Goal: Information Seeking & Learning: Learn about a topic

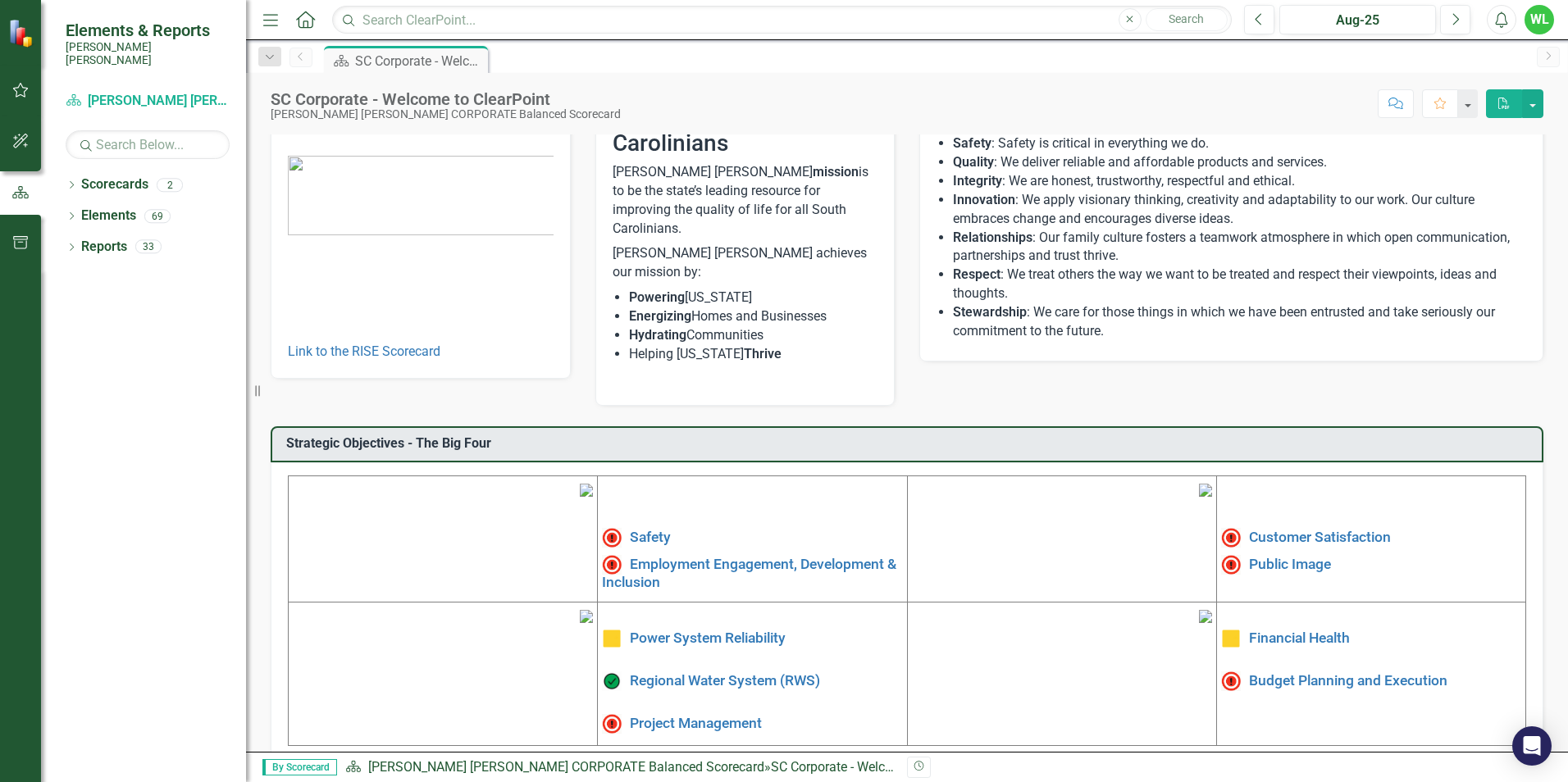
scroll to position [247, 0]
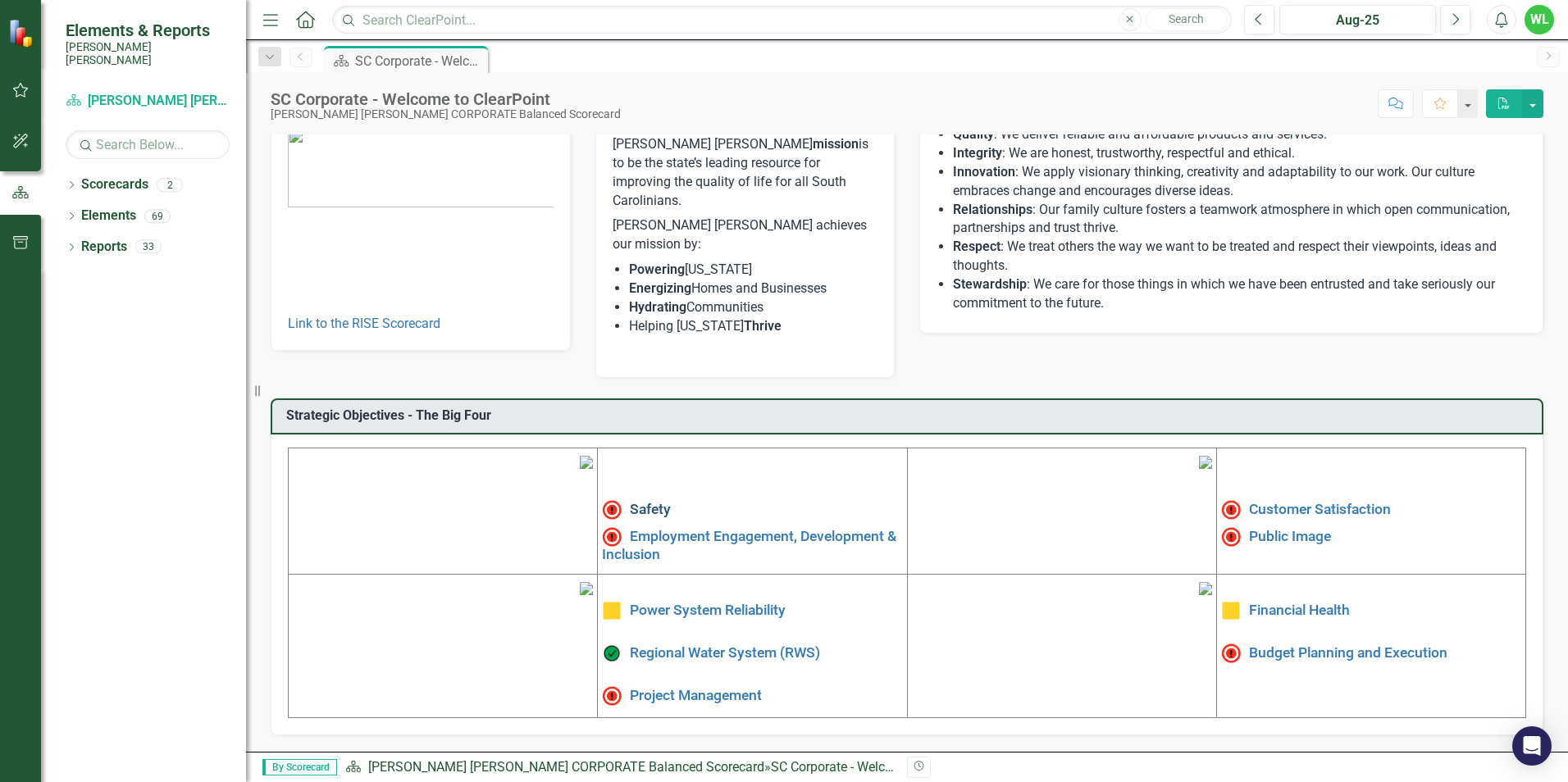
click at [634, 501] on link "Safety" at bounding box center [650, 509] width 41 height 16
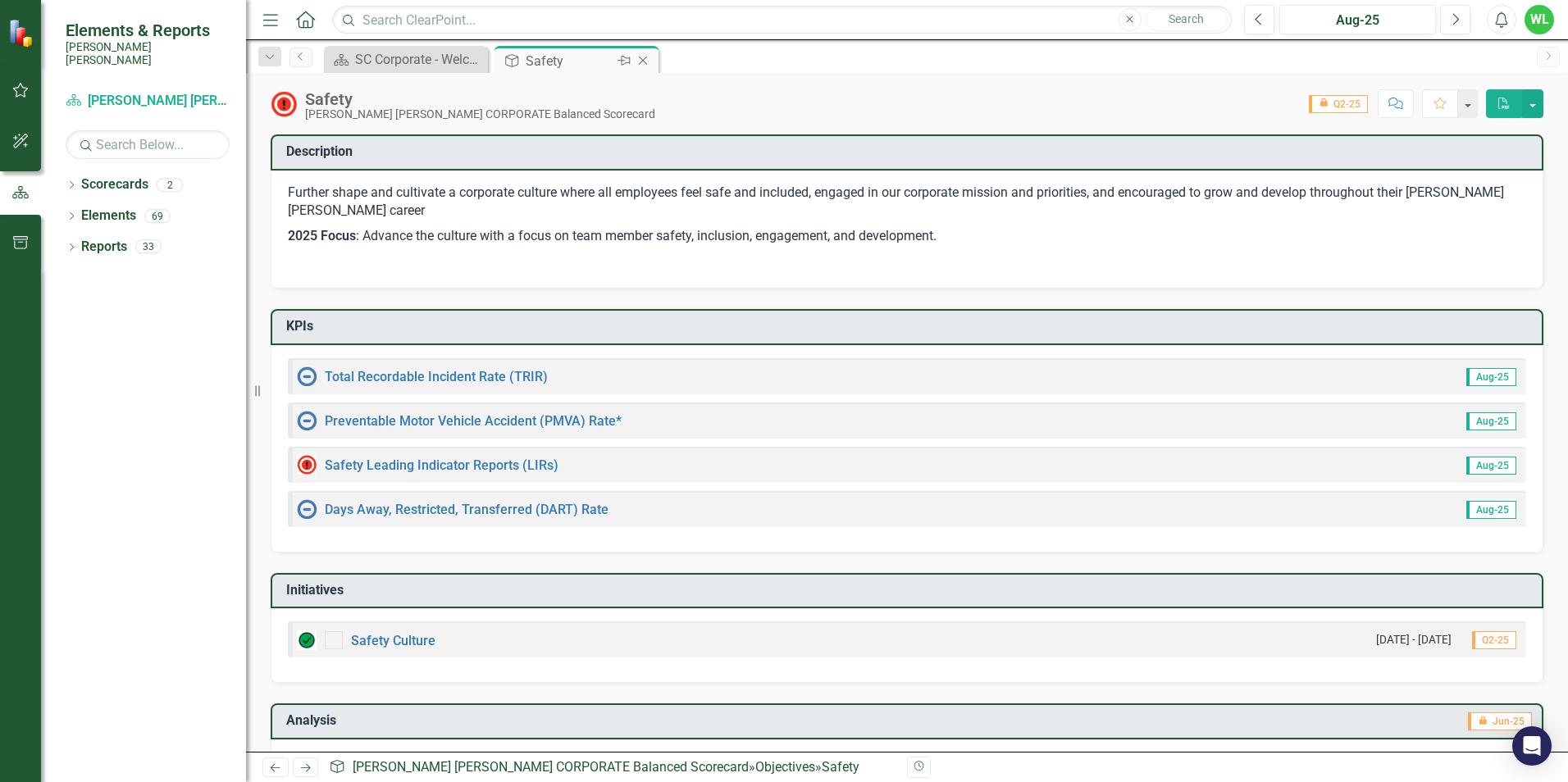
click at [645, 62] on icon at bounding box center [643, 61] width 9 height 9
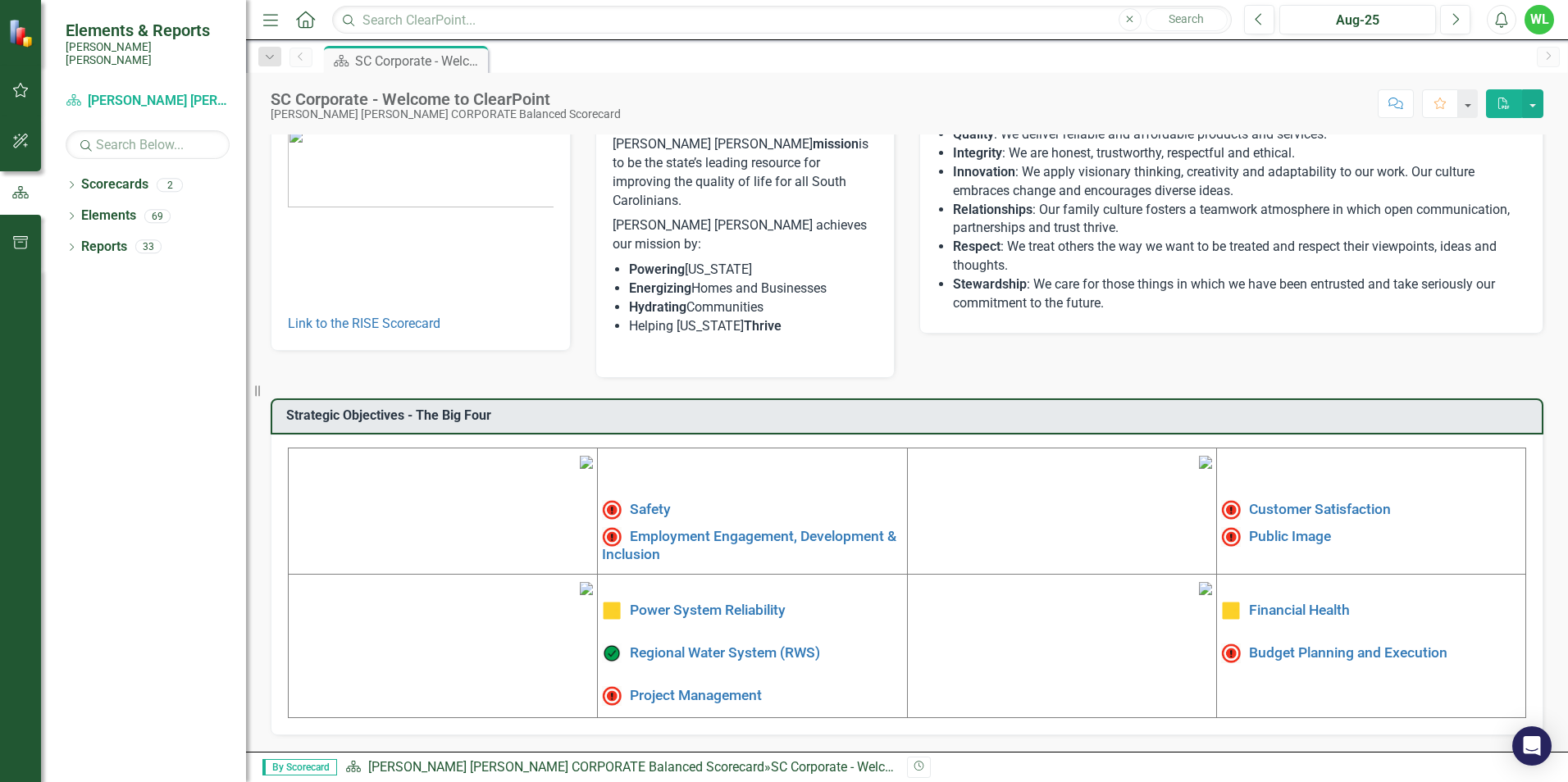
scroll to position [164, 0]
click at [676, 527] on link "Employment Engagement, Development & Inclusion" at bounding box center [749, 544] width 294 height 35
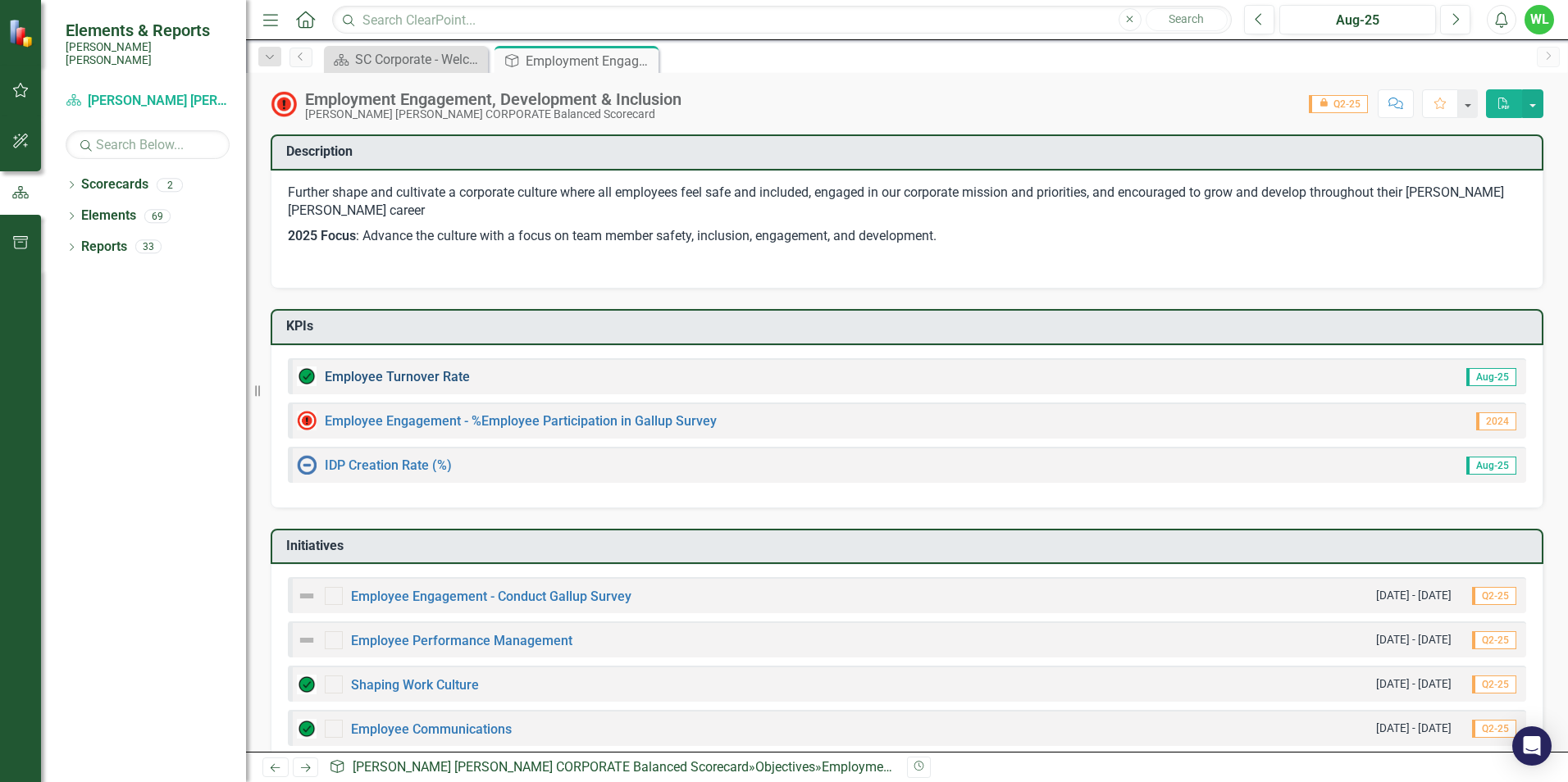
click at [416, 379] on link "Employee Turnover Rate​" at bounding box center [397, 376] width 145 height 15
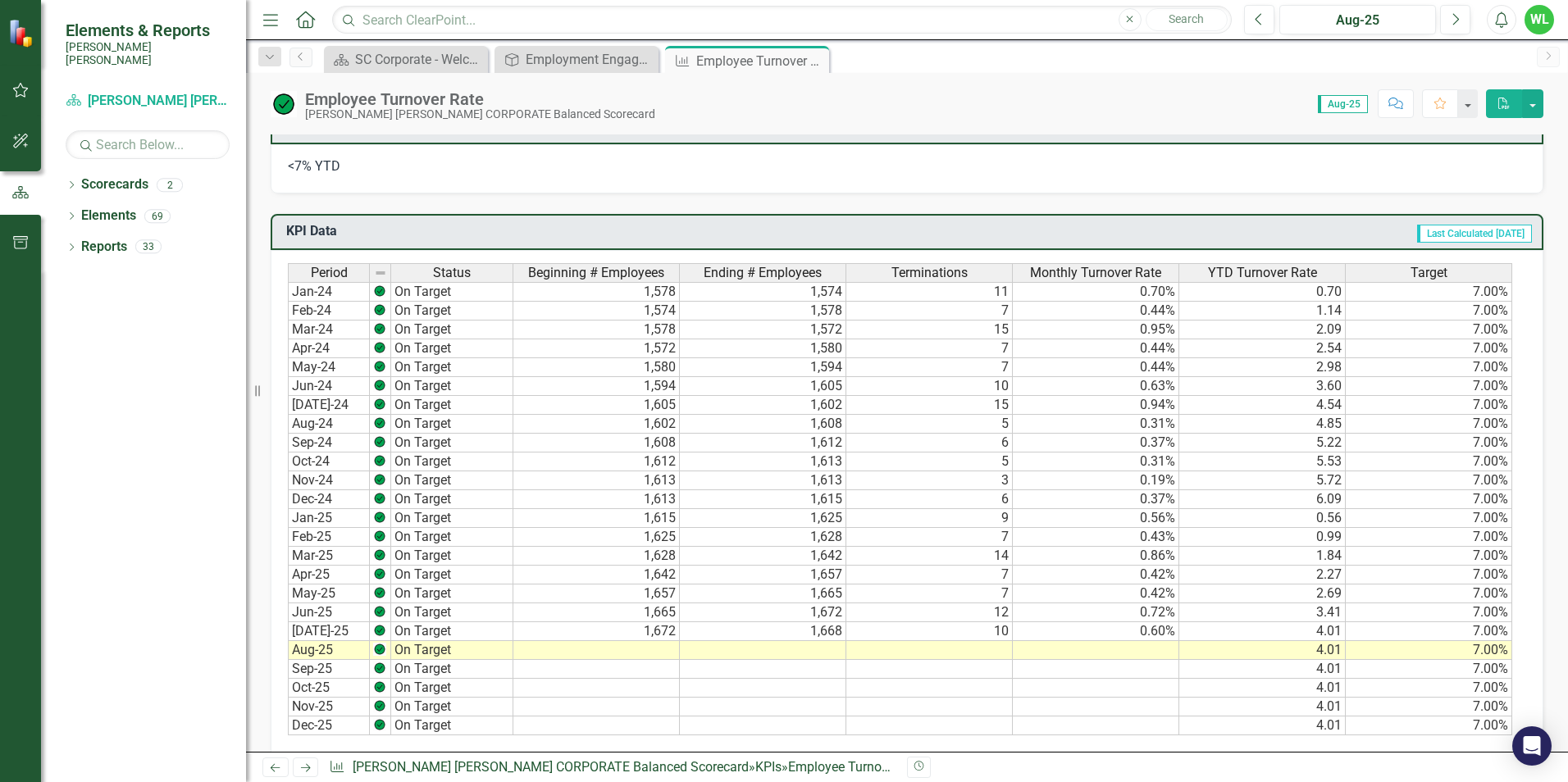
scroll to position [984, 0]
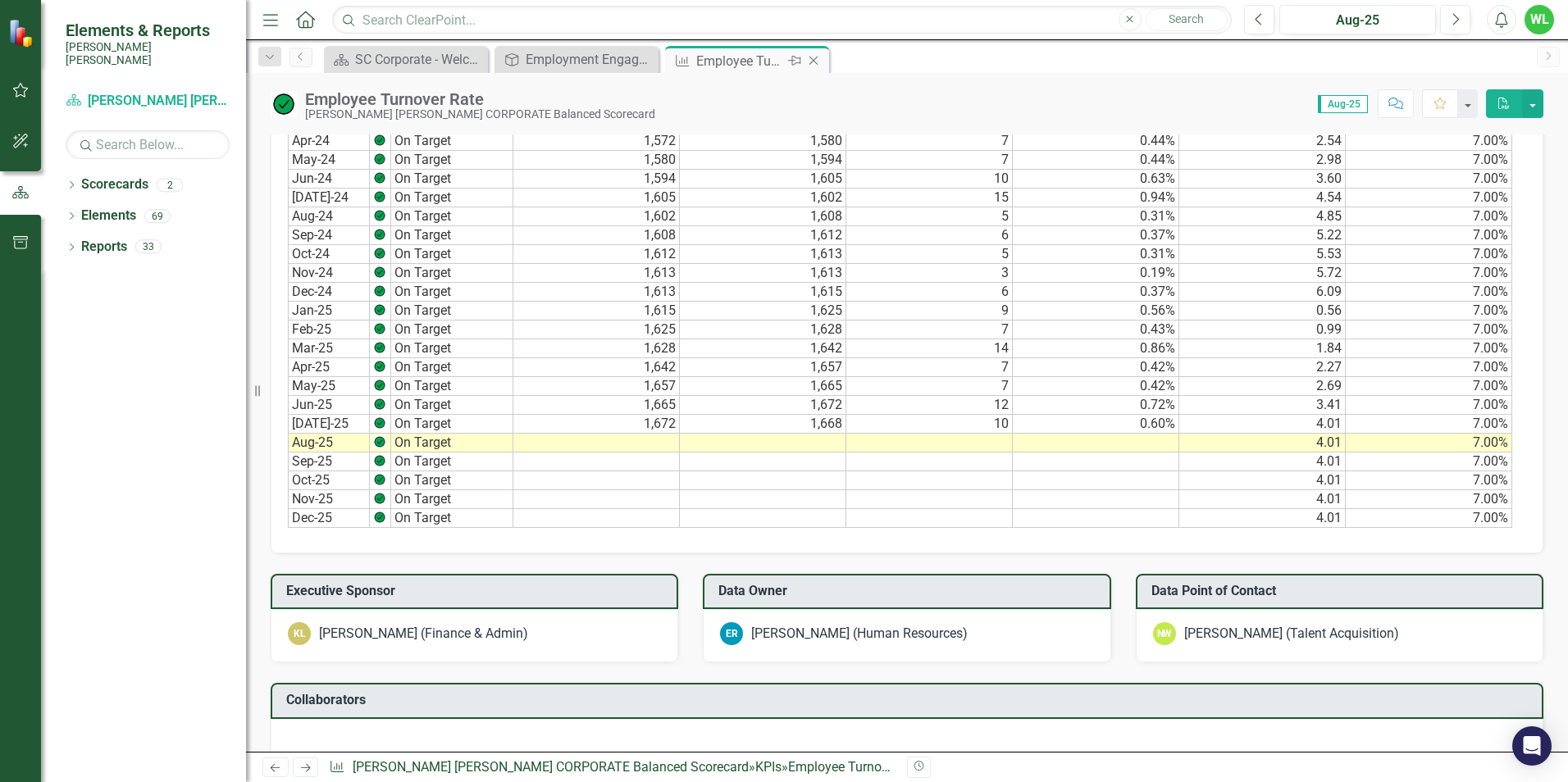
click at [816, 63] on icon at bounding box center [814, 61] width 9 height 9
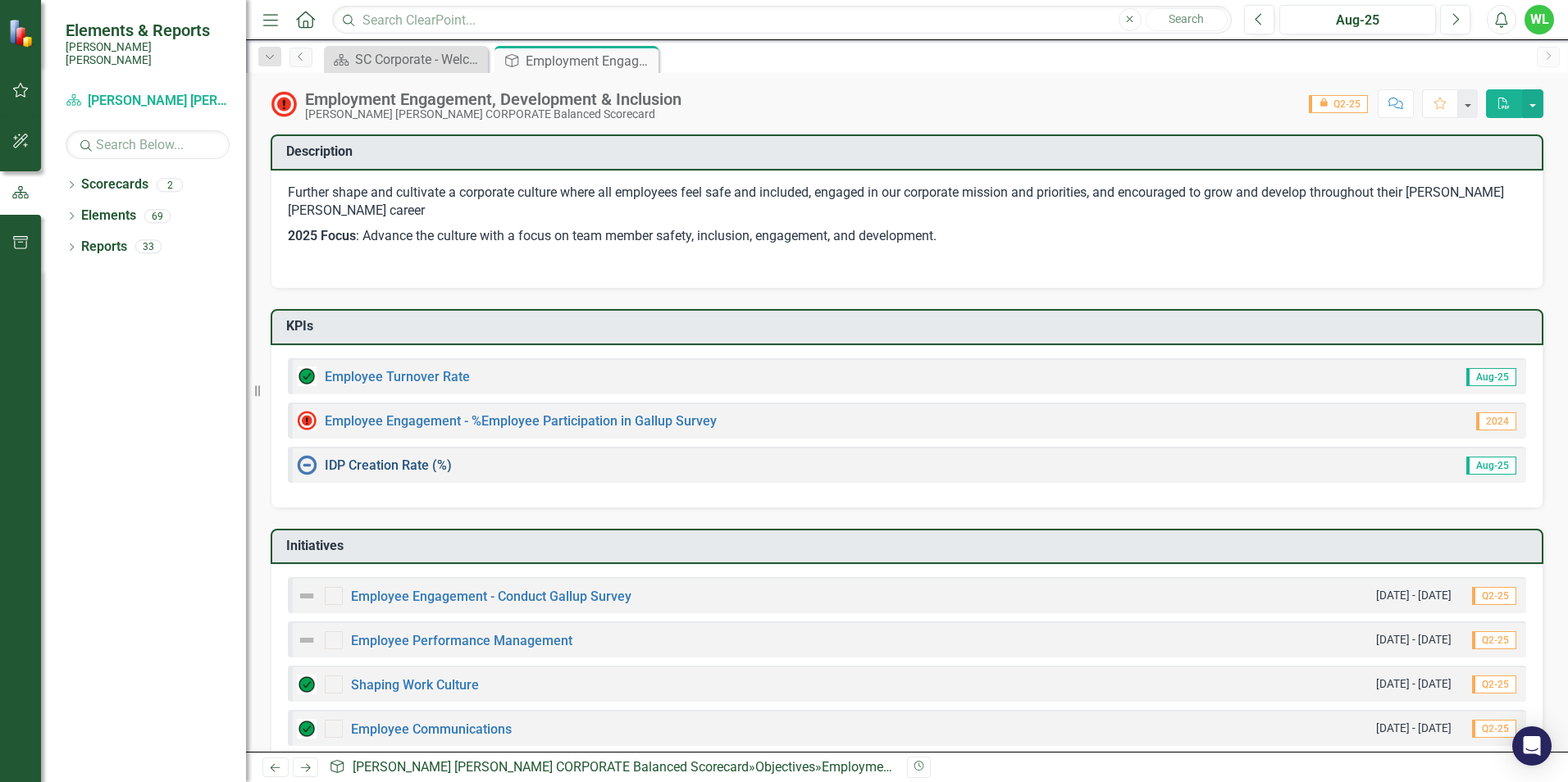
click at [381, 469] on link "IDP Creation Rate (%)" at bounding box center [388, 465] width 127 height 15
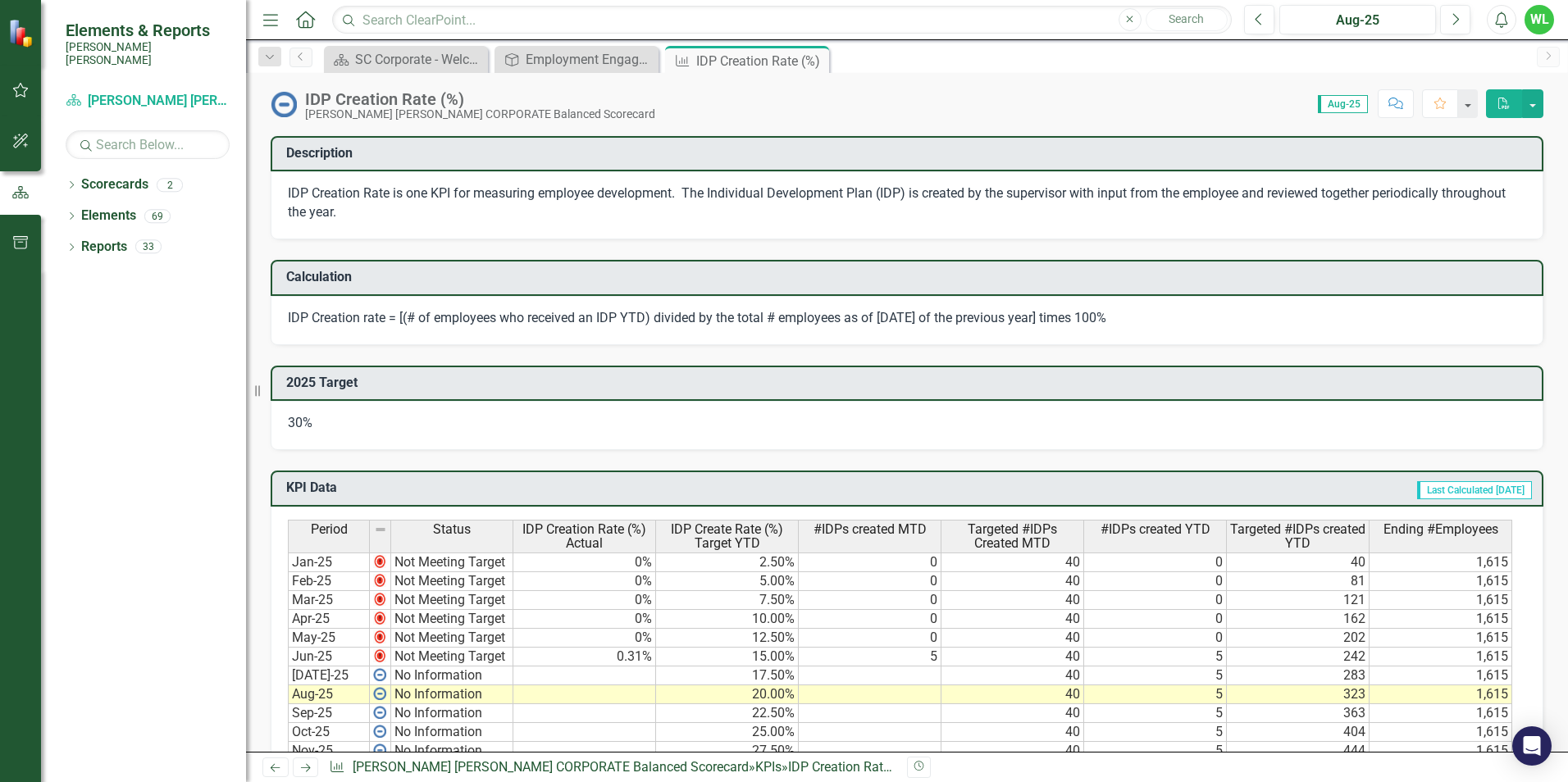
scroll to position [492, 0]
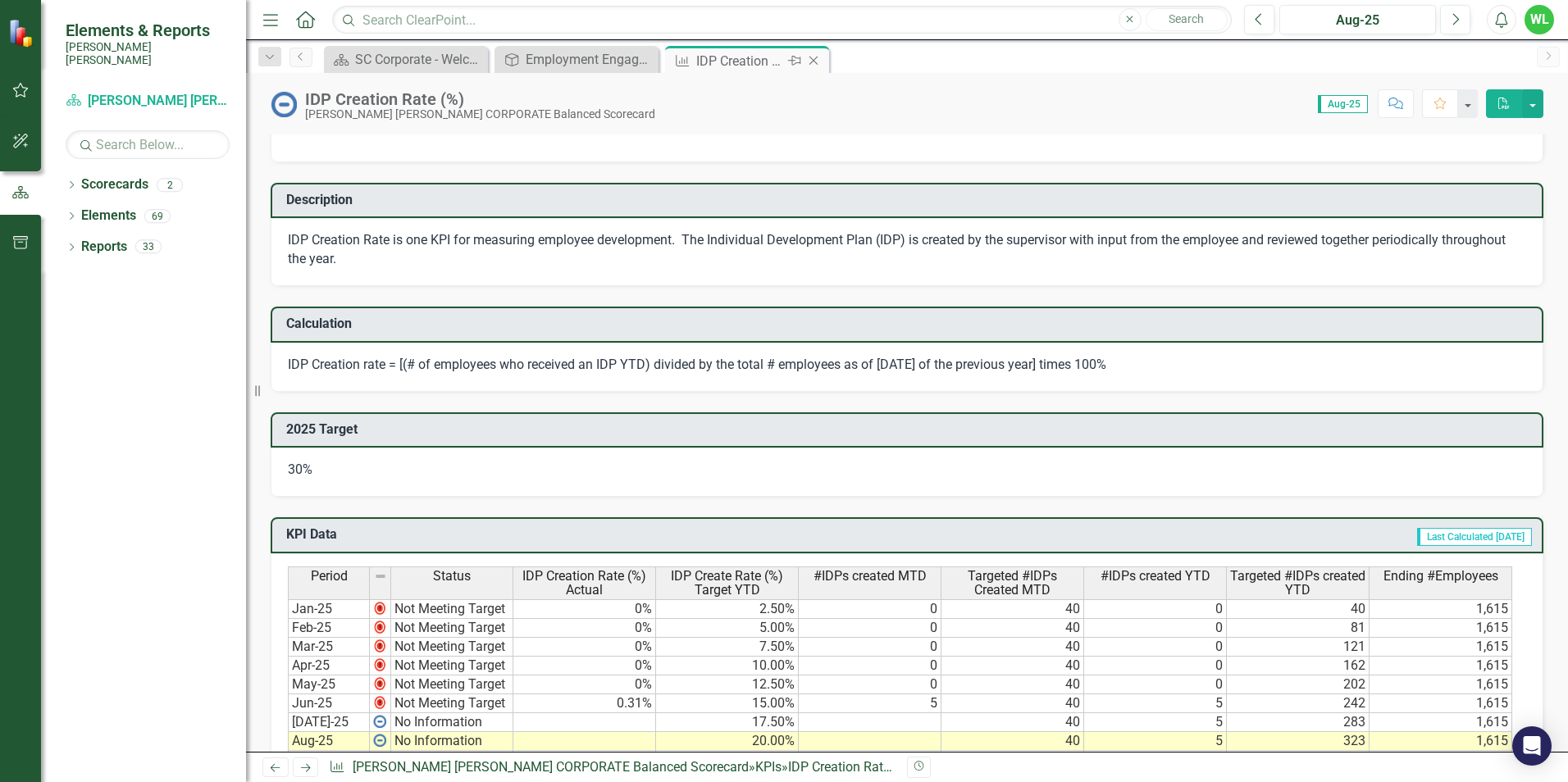
click at [816, 61] on icon "Close" at bounding box center [813, 61] width 16 height 13
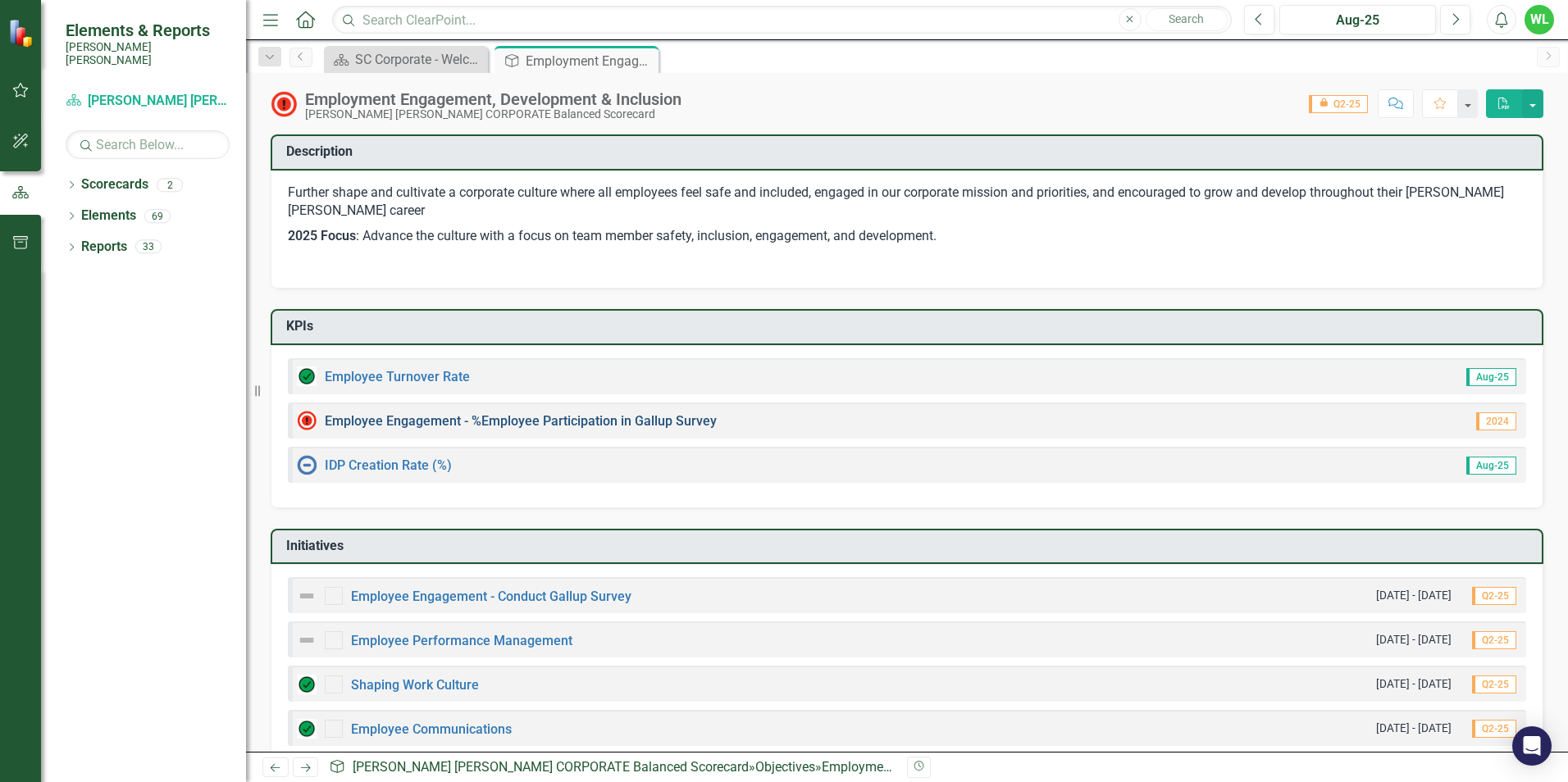
click at [429, 419] on link "Employee Engagement - %Employee Participation in Gallup Survey​" at bounding box center [521, 420] width 392 height 15
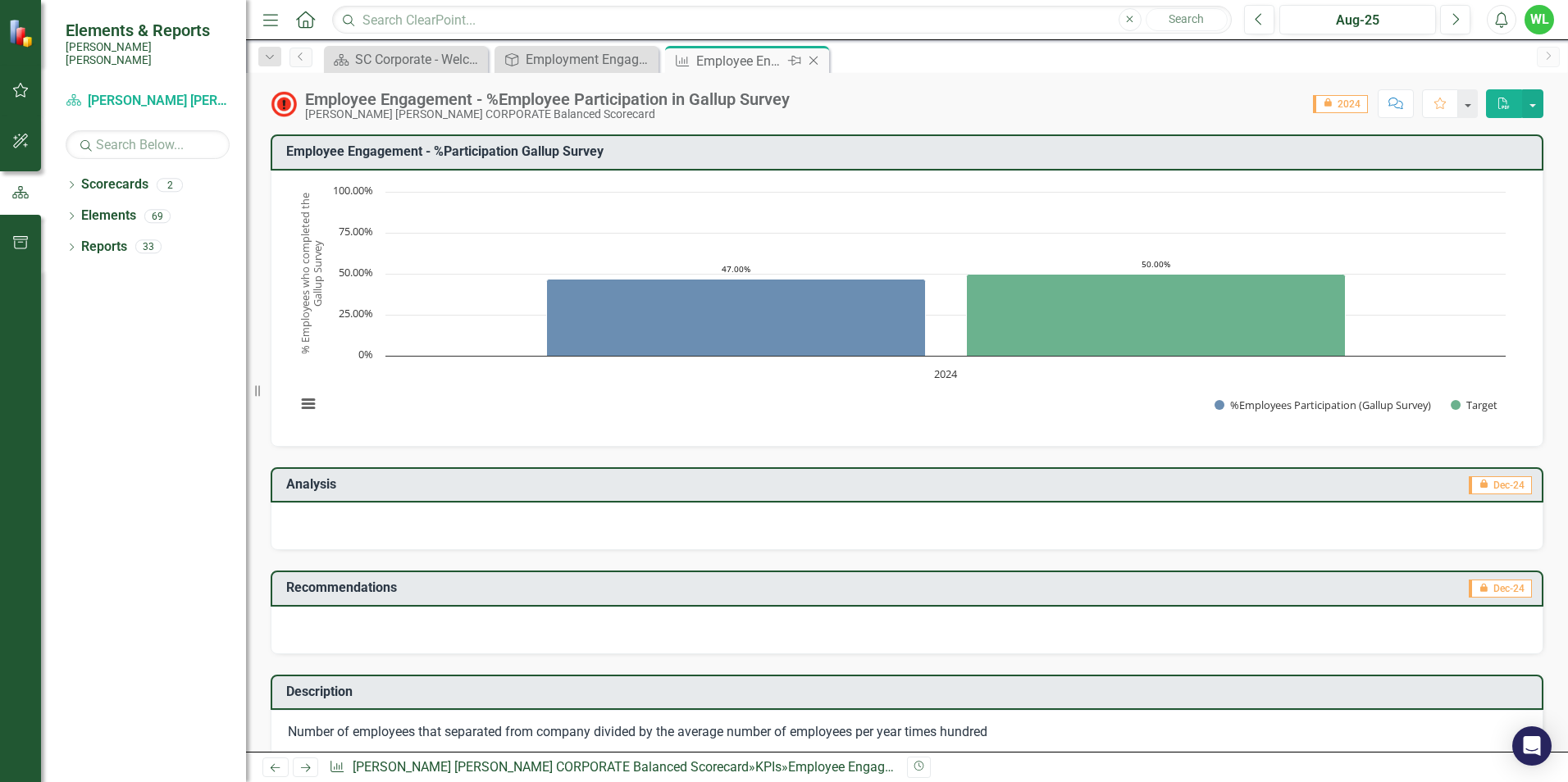
click at [819, 62] on icon "Close" at bounding box center [813, 61] width 16 height 13
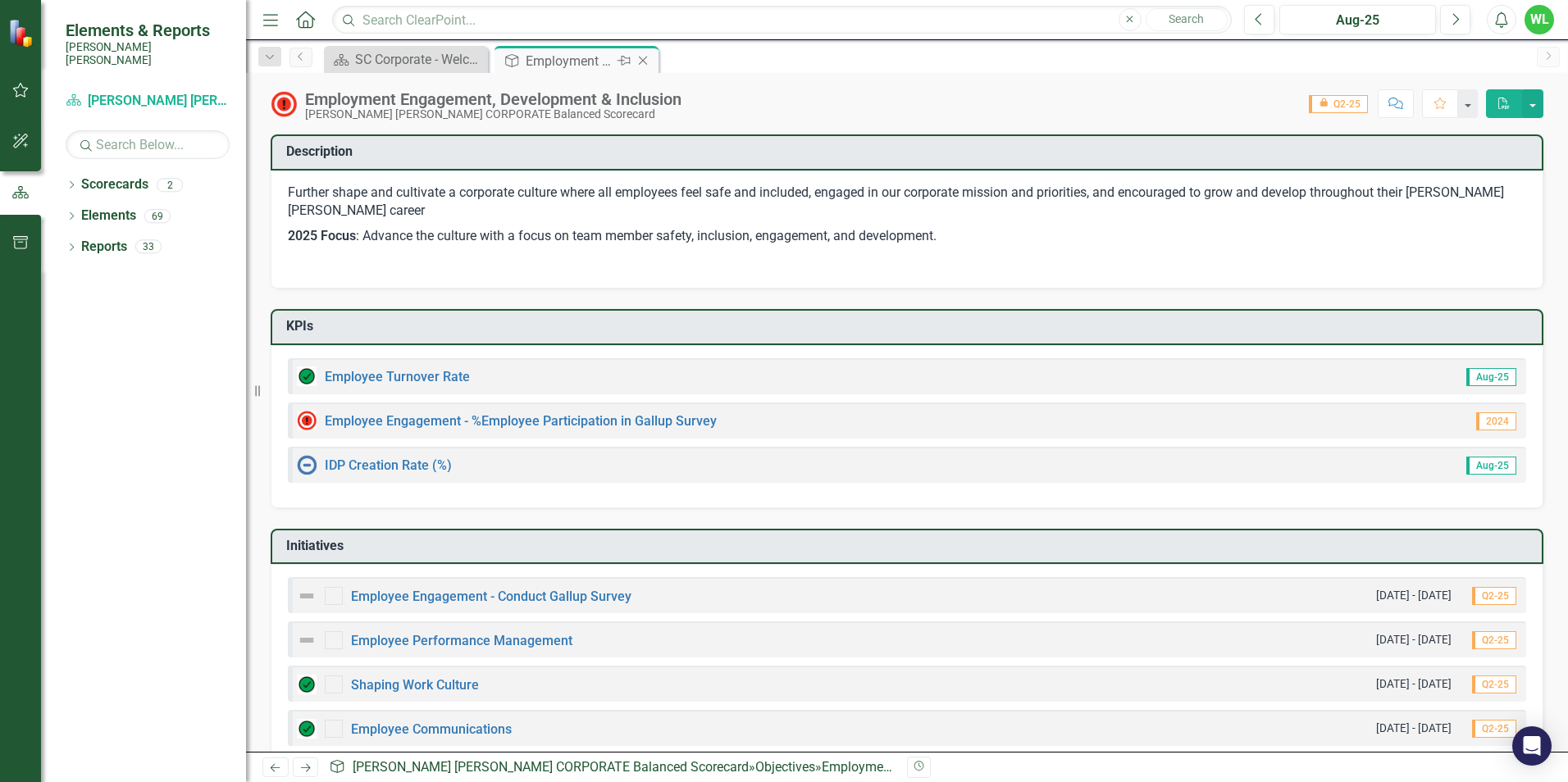
click at [644, 63] on icon "Close" at bounding box center [643, 61] width 16 height 13
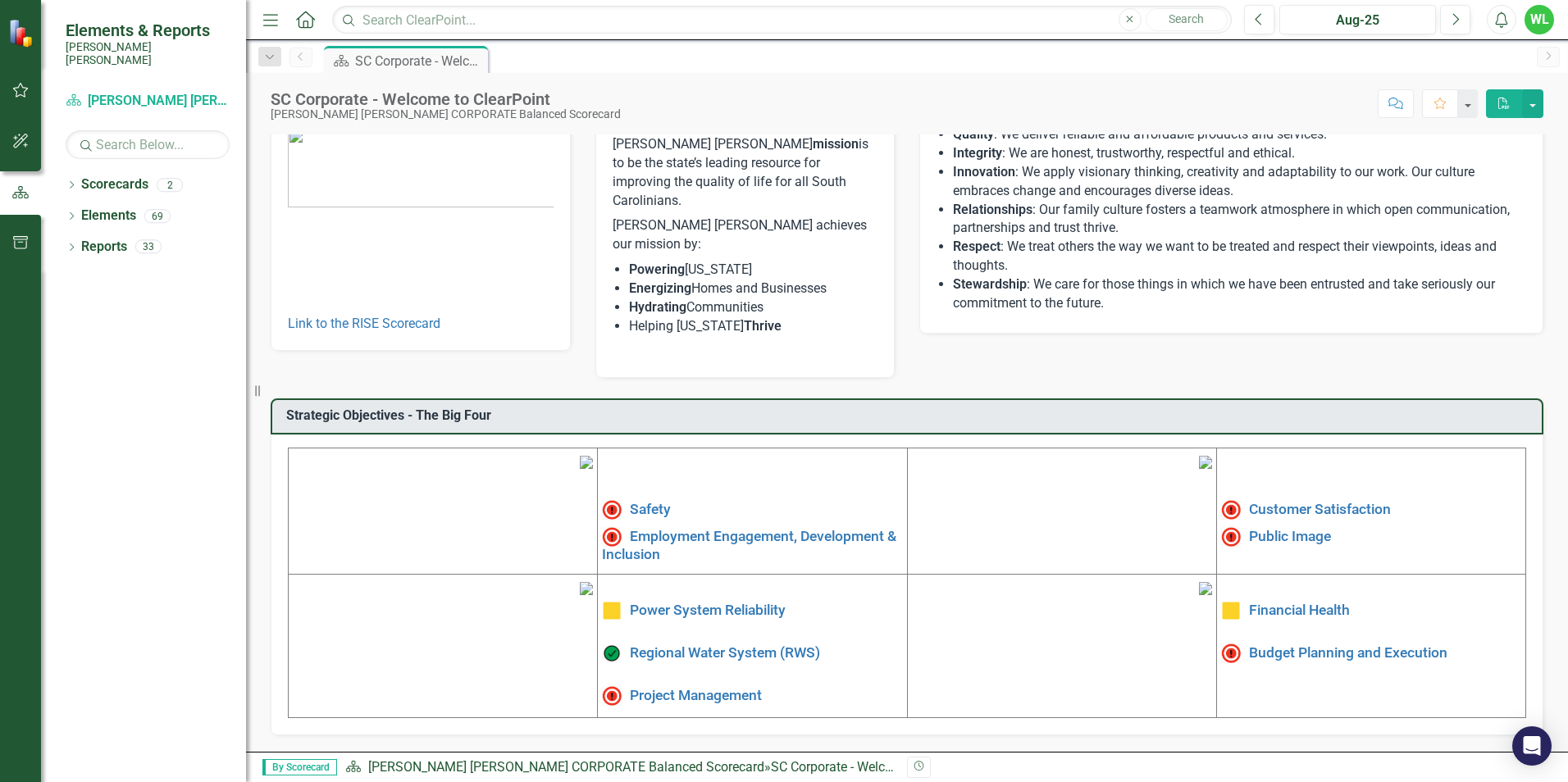
scroll to position [247, 0]
click at [646, 501] on link "Safety" at bounding box center [650, 509] width 41 height 16
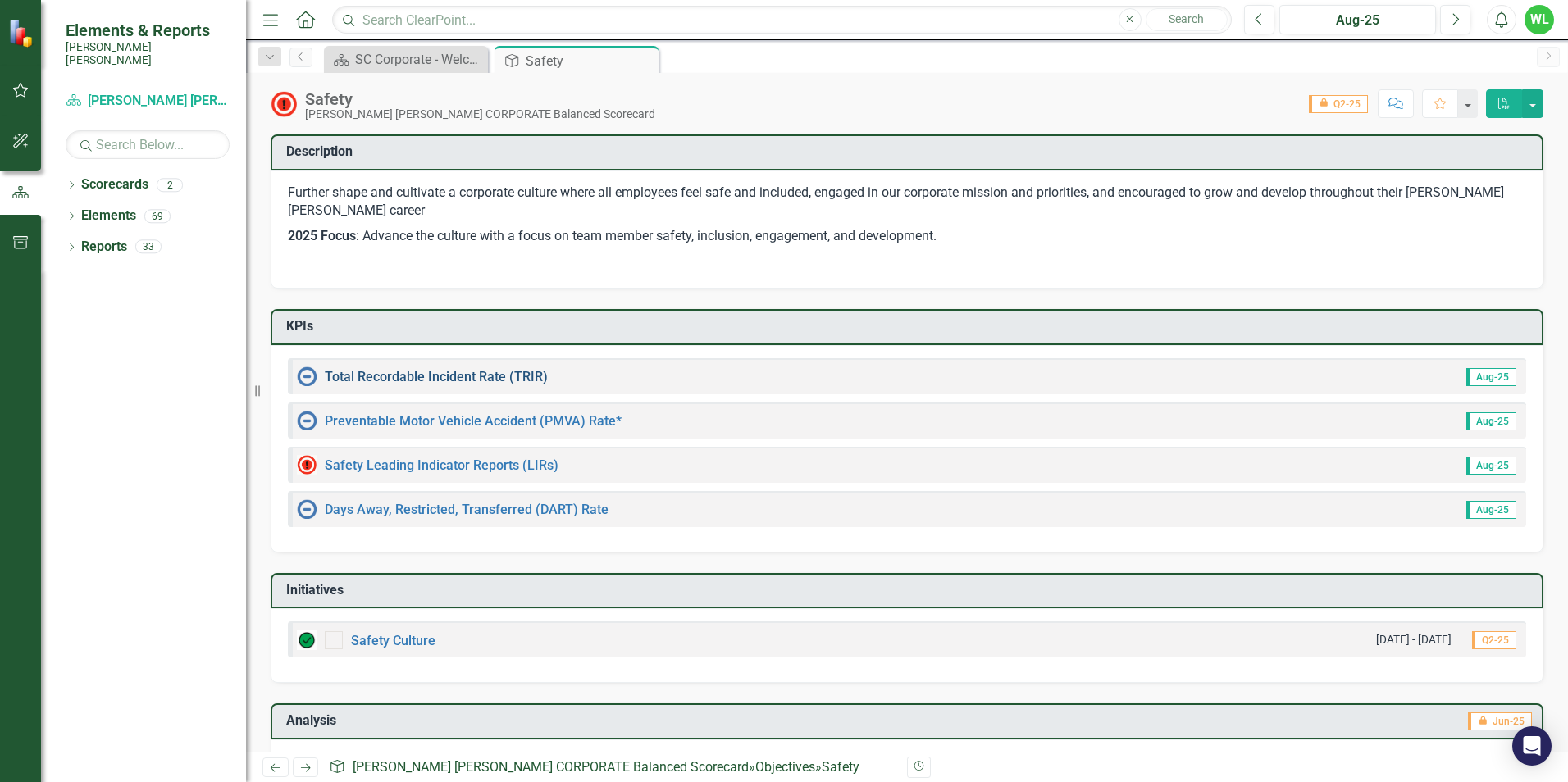
click at [513, 383] on link "Total Recordable Incident Rate (TRIR)" at bounding box center [437, 376] width 223 height 15
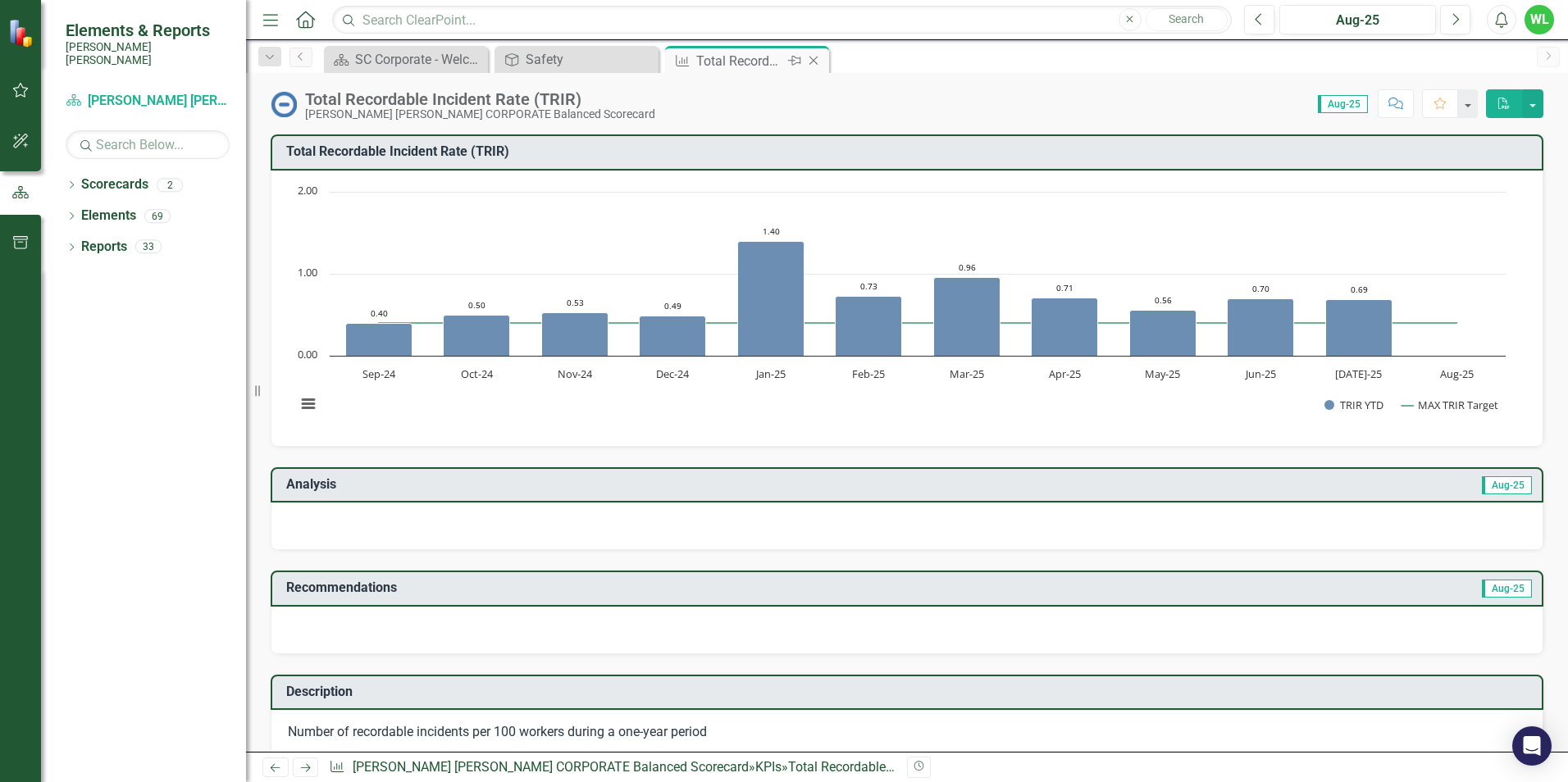
click at [815, 63] on icon "Close" at bounding box center [813, 61] width 16 height 13
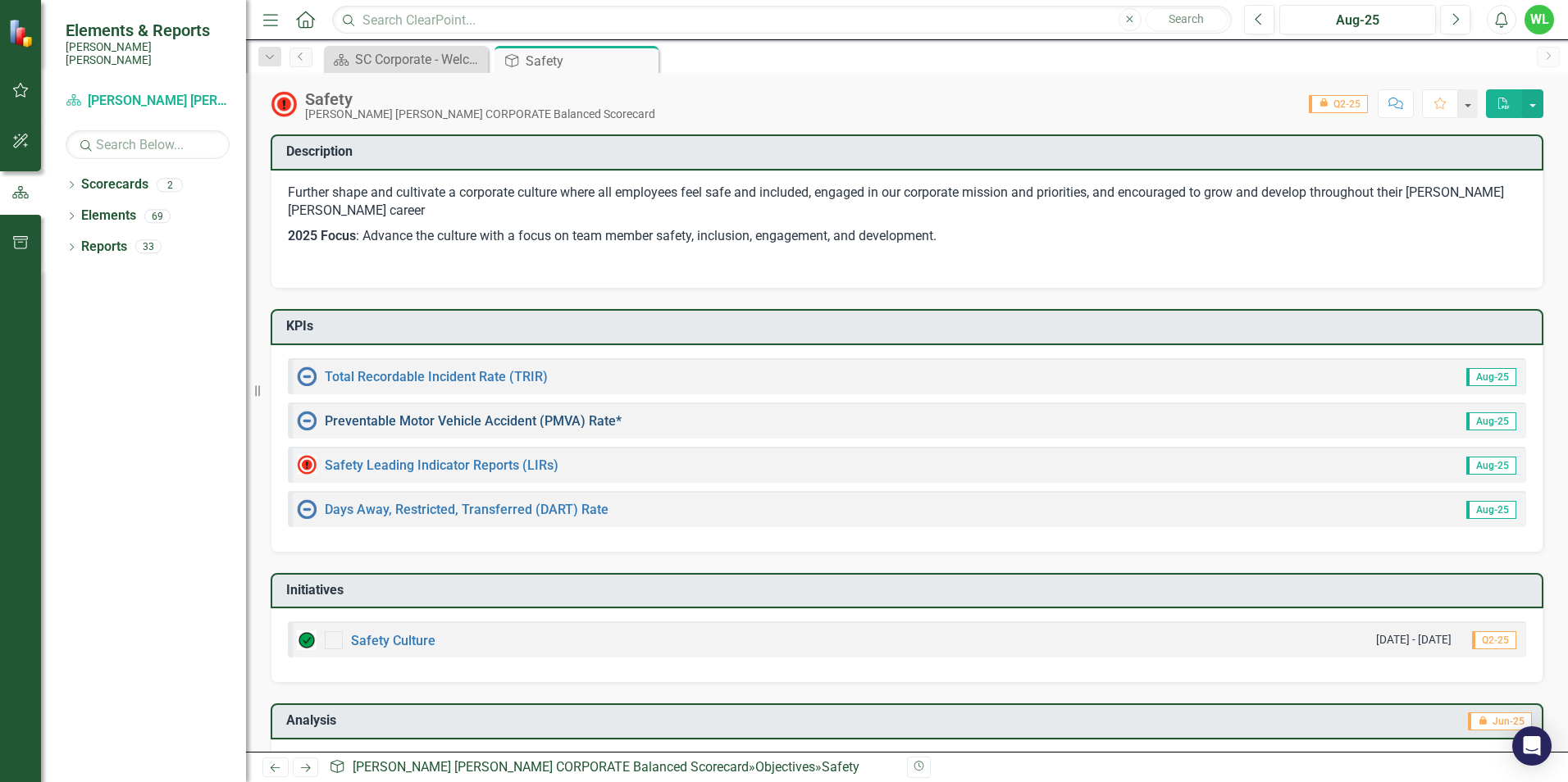
click at [500, 423] on link "Preventable Motor Vehicle Accident (PMVA) Rate*" at bounding box center [473, 420] width 297 height 15
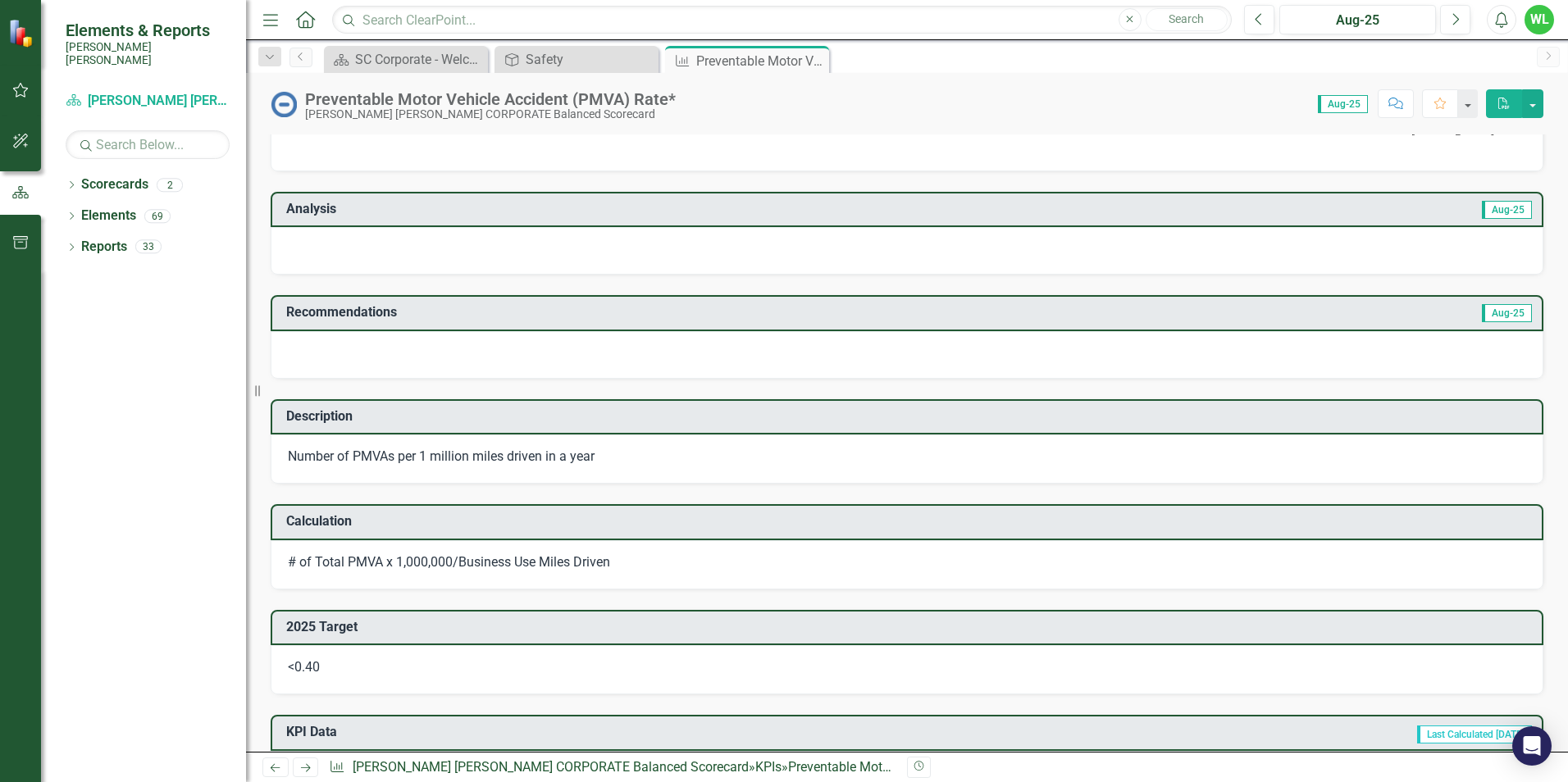
scroll to position [246, 0]
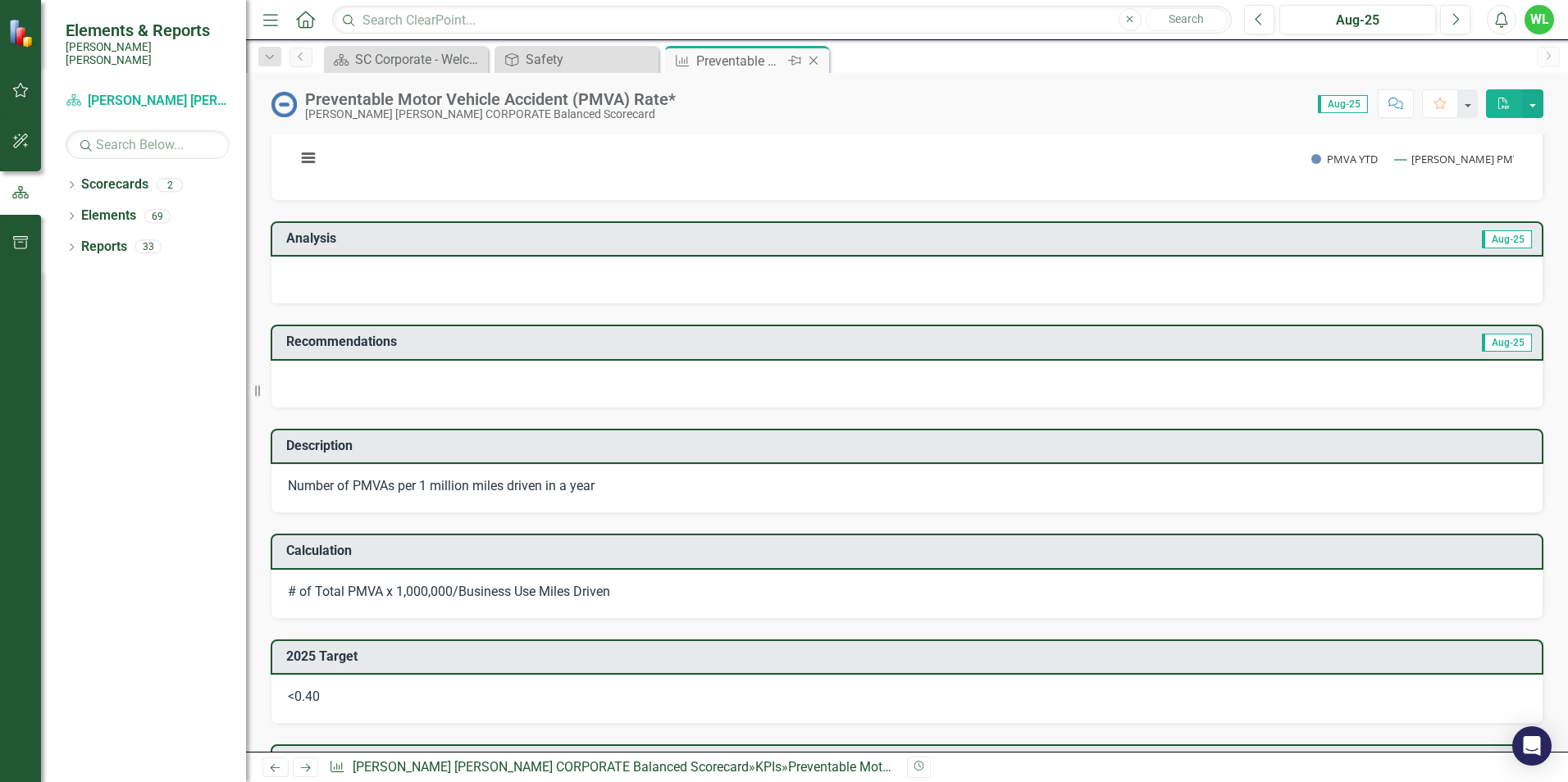
click at [820, 60] on icon "Close" at bounding box center [813, 61] width 16 height 13
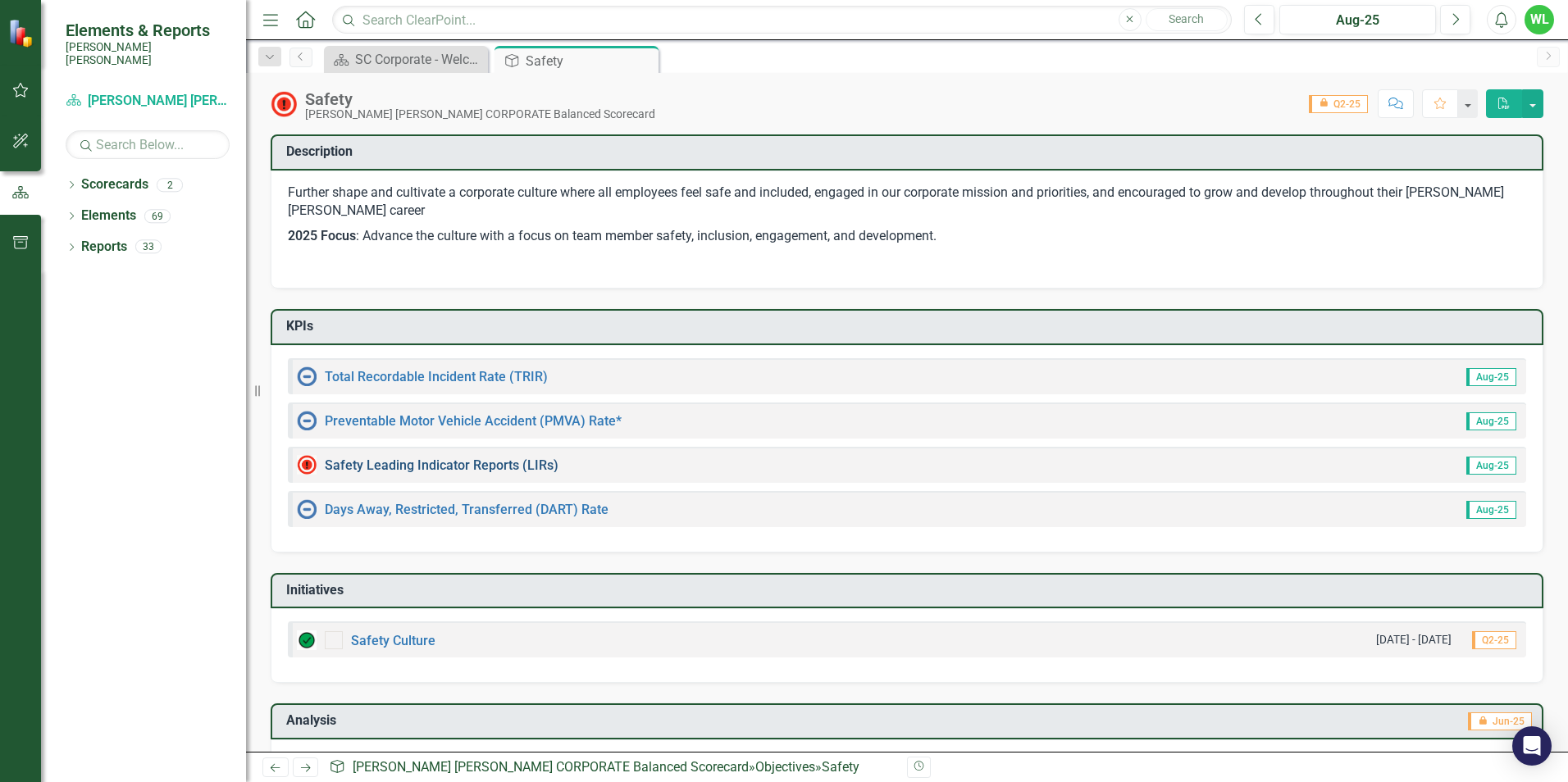
click at [496, 468] on link "Safety Leading Indicator Reports (LIRs)" at bounding box center [442, 465] width 233 height 15
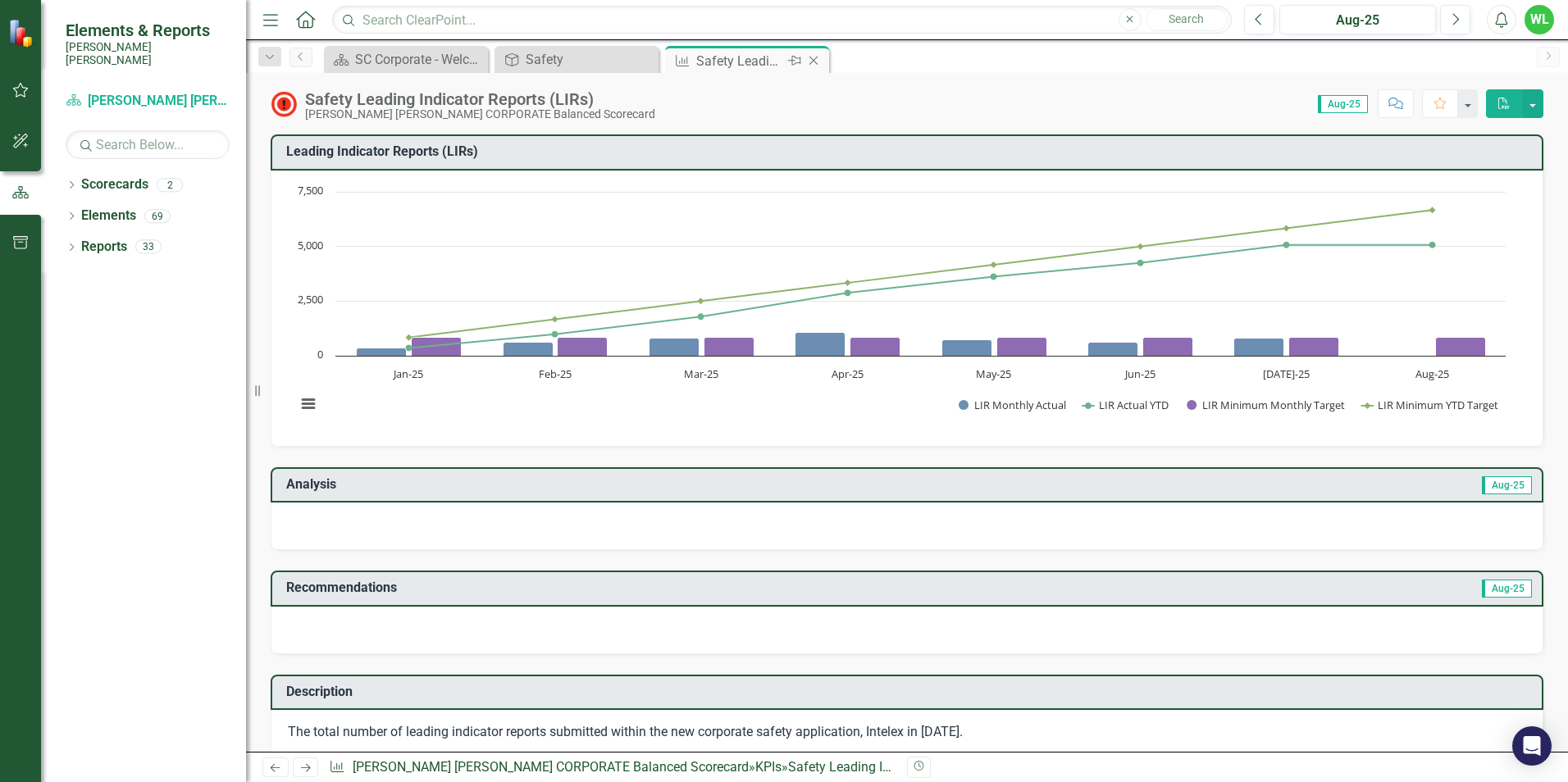
click at [815, 61] on icon "Close" at bounding box center [813, 61] width 16 height 13
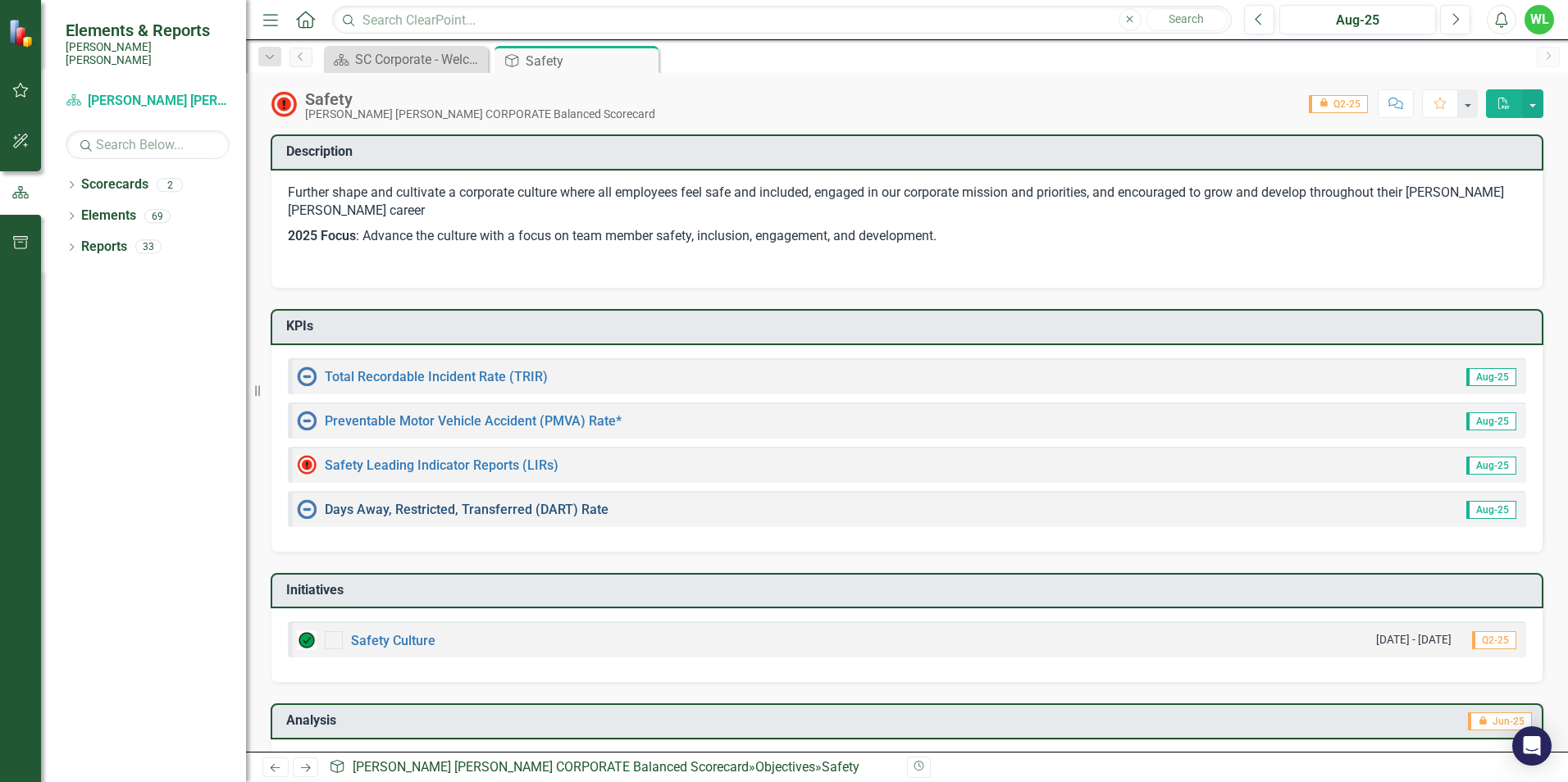
click at [508, 511] on link "Days Away, Restricted, Transferred (DART) Rate" at bounding box center [467, 509] width 284 height 15
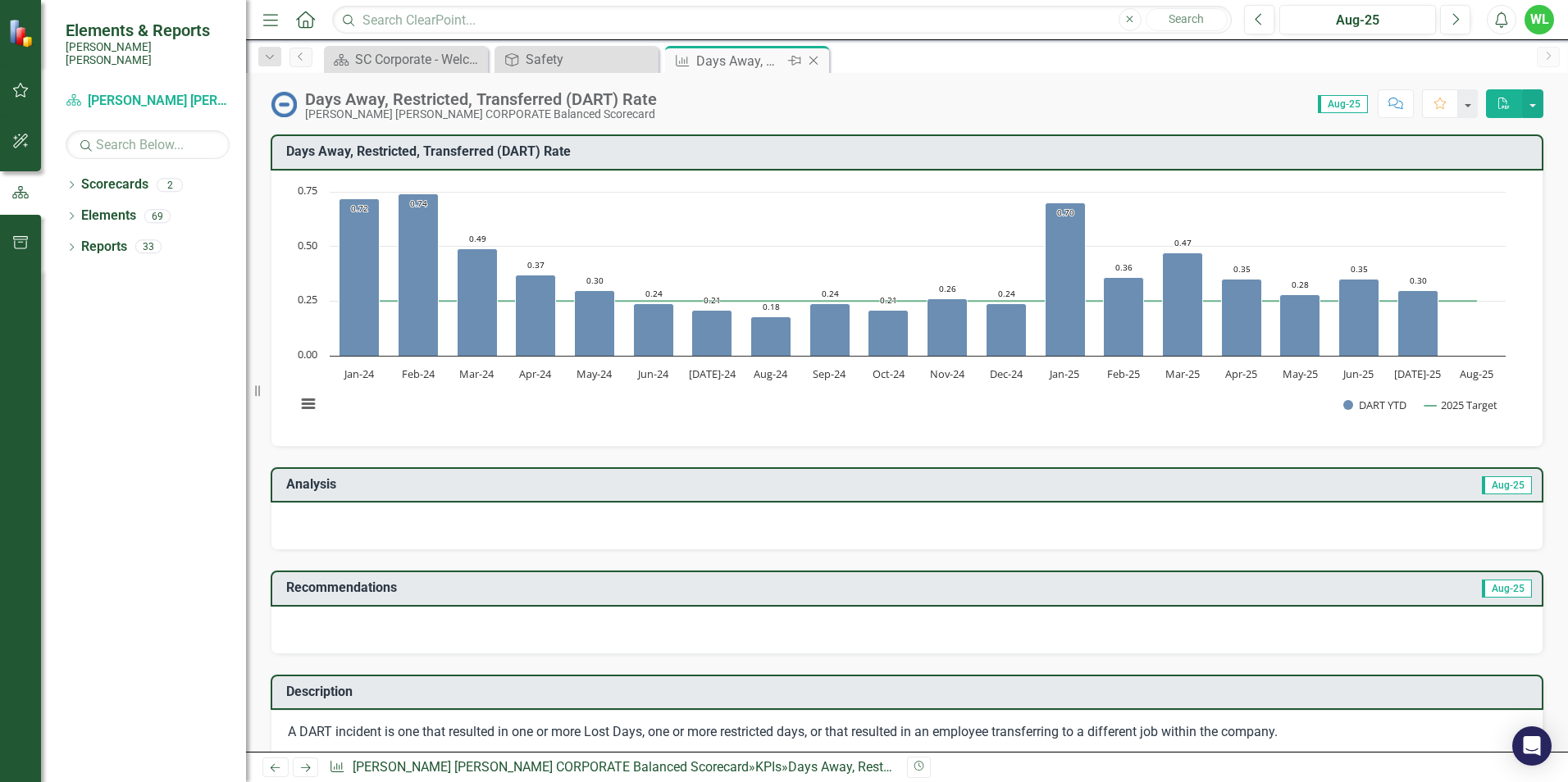
click at [813, 64] on icon "Close" at bounding box center [813, 61] width 16 height 13
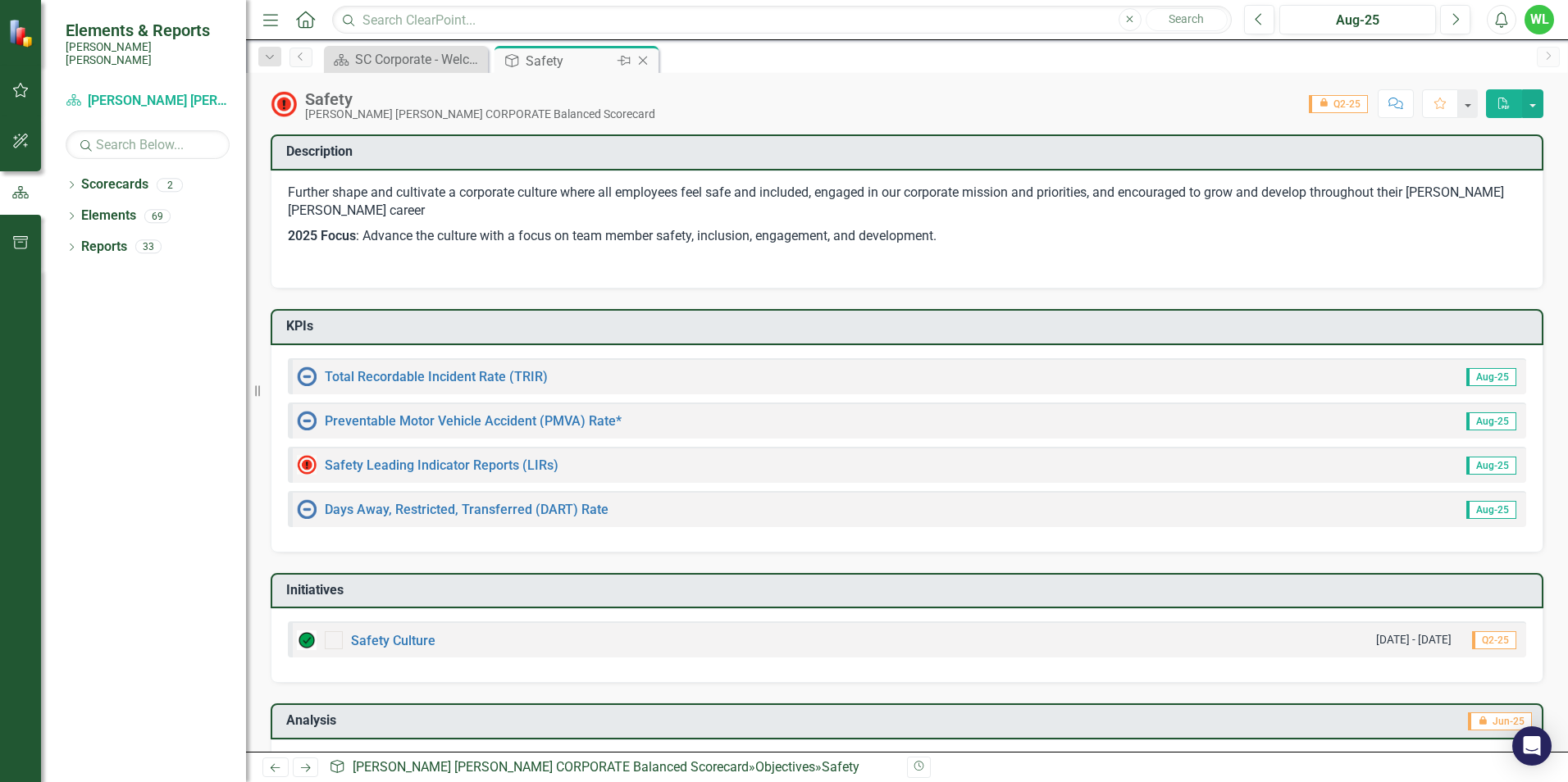
click at [647, 60] on icon "Close" at bounding box center [643, 61] width 16 height 13
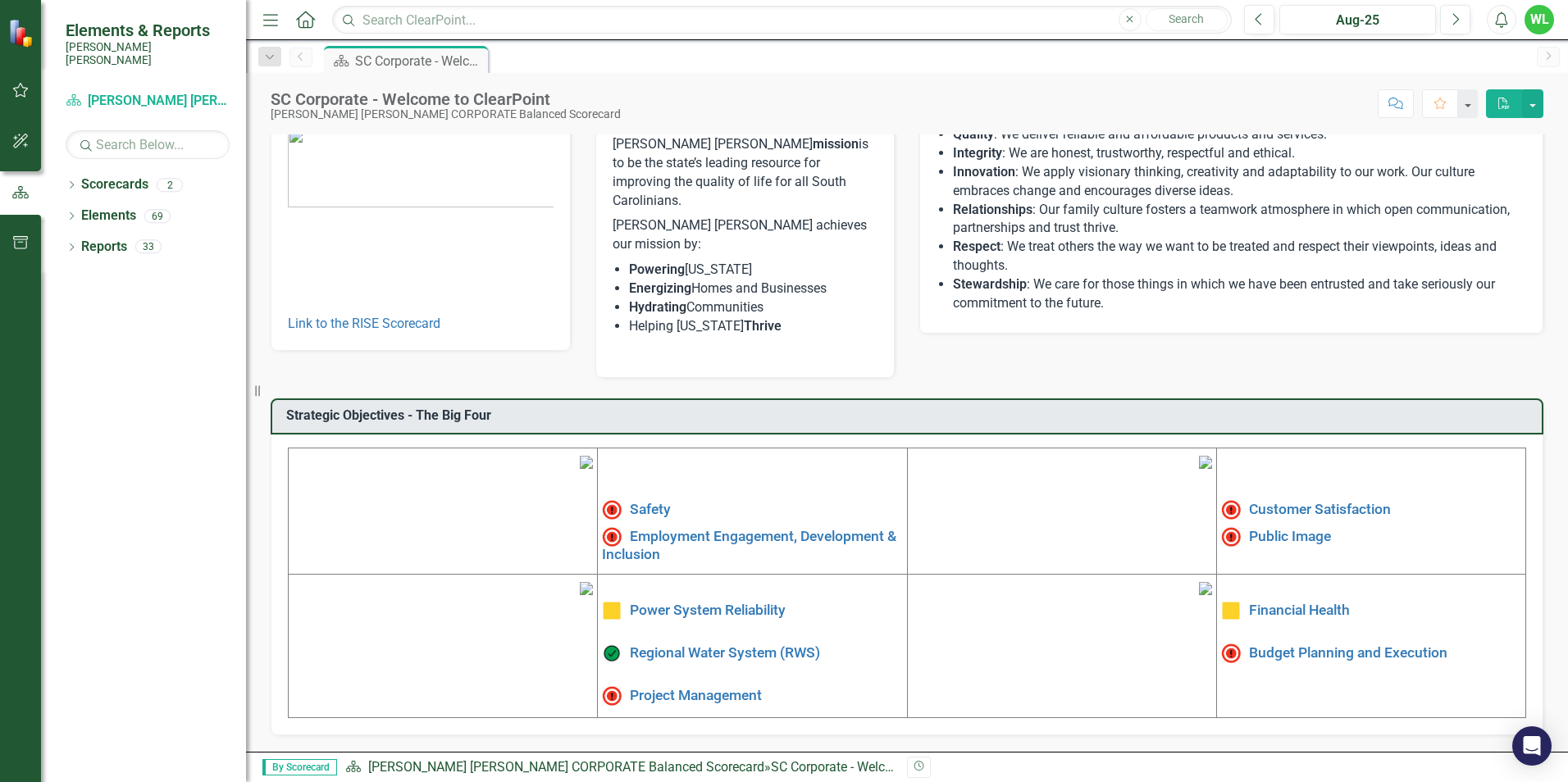
scroll to position [247, 0]
